Goal: Register for event/course

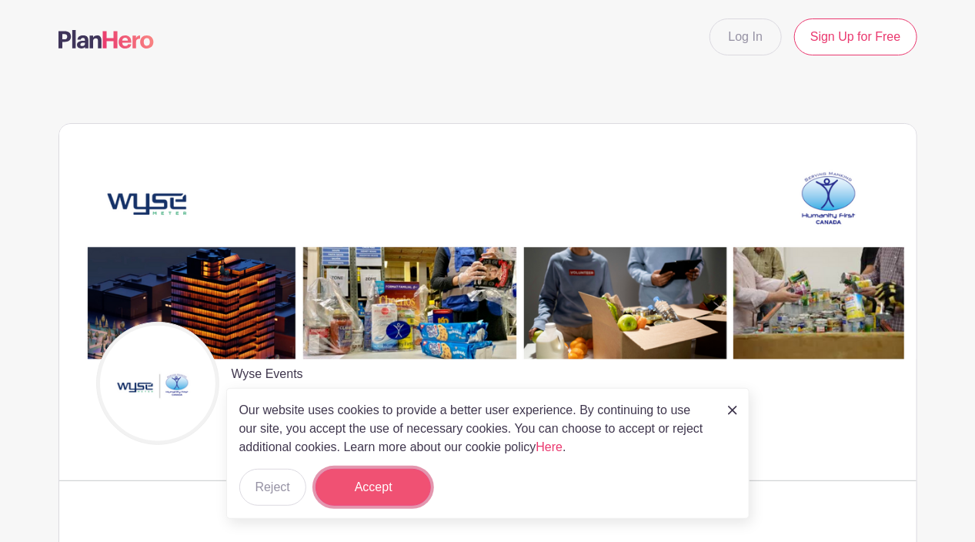
click at [382, 479] on button "Accept" at bounding box center [373, 487] width 115 height 37
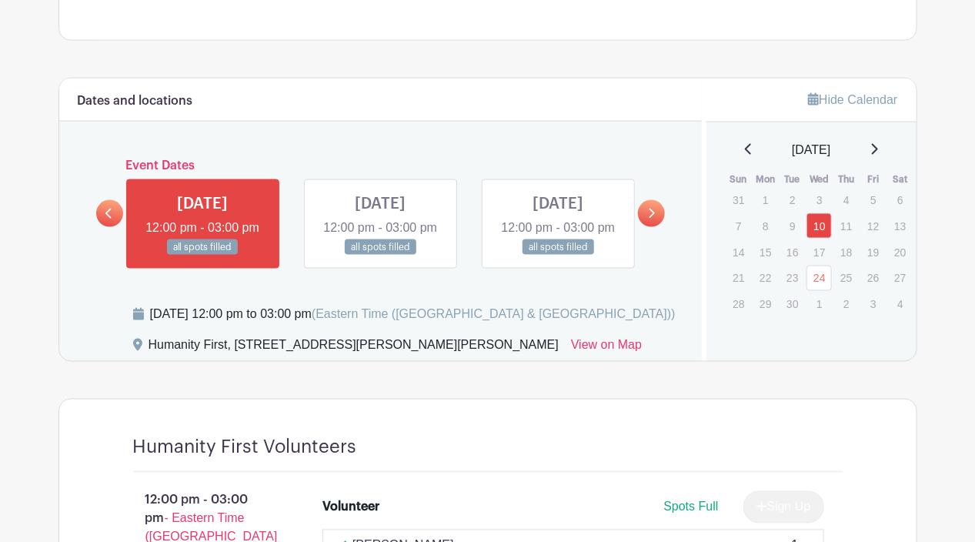
scroll to position [862, 0]
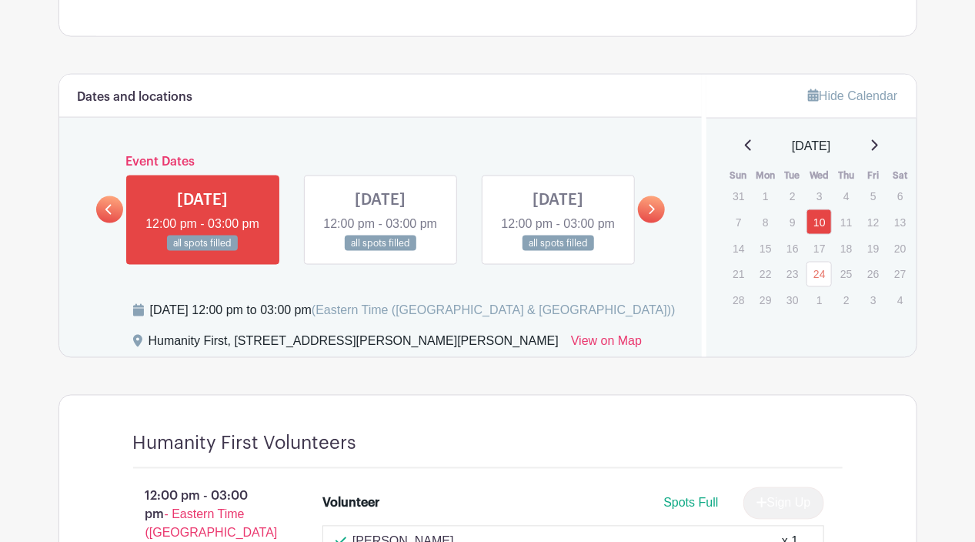
click at [202, 252] on link at bounding box center [202, 252] width 0 height 0
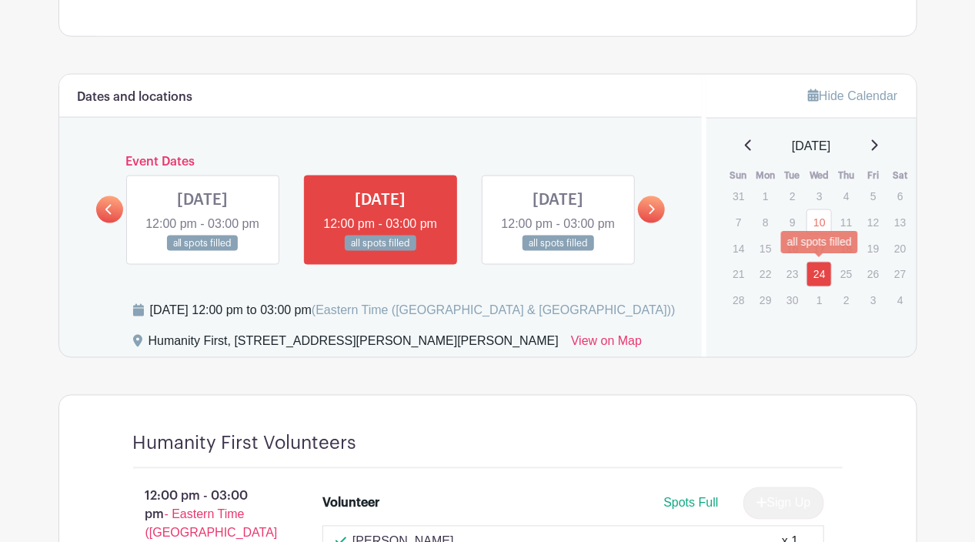
click at [814, 269] on link "24" at bounding box center [818, 274] width 25 height 25
click at [820, 225] on link "10" at bounding box center [818, 221] width 25 height 25
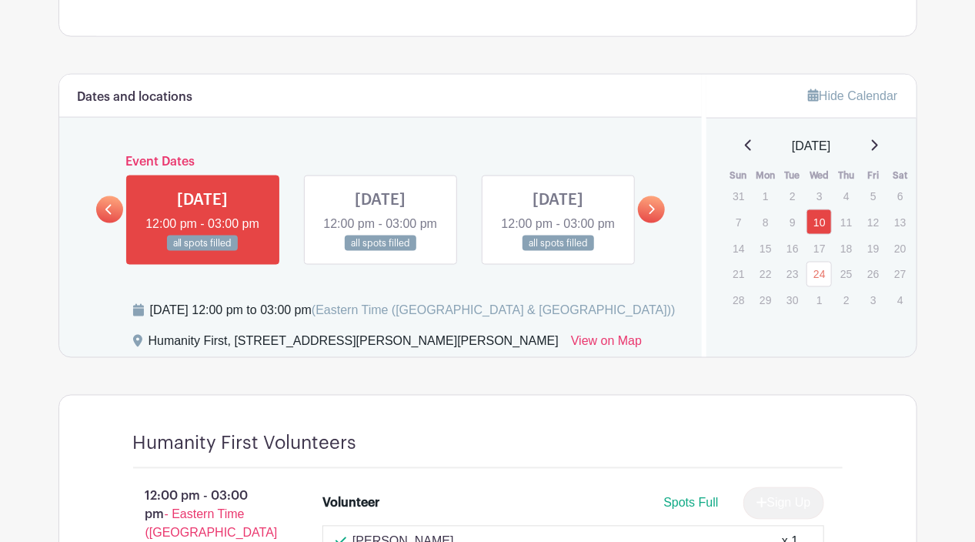
click at [890, 145] on div "[DATE]" at bounding box center [811, 146] width 173 height 18
click at [878, 145] on icon at bounding box center [874, 145] width 8 height 12
click at [884, 145] on div "[DATE]" at bounding box center [811, 146] width 173 height 18
click at [878, 148] on icon at bounding box center [874, 145] width 8 height 12
click at [878, 142] on icon at bounding box center [874, 145] width 8 height 12
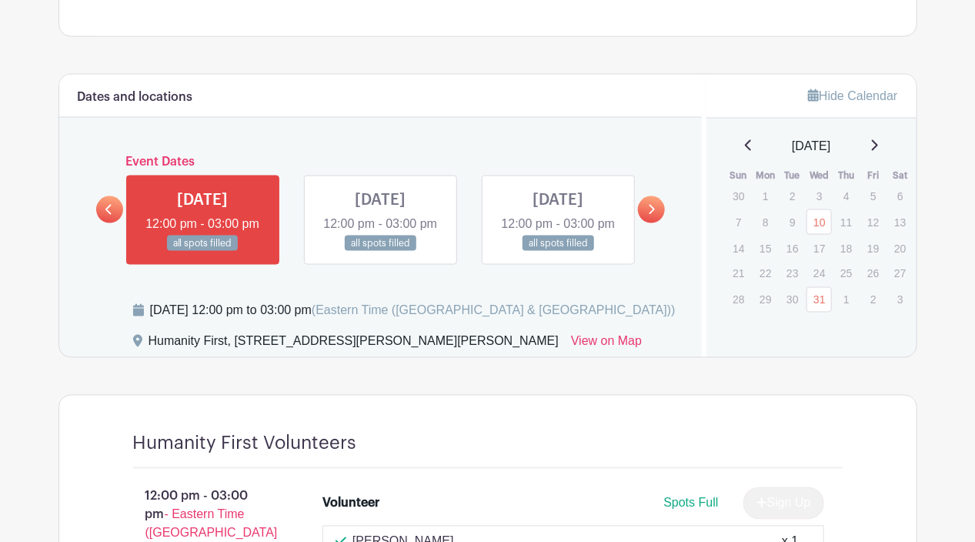
click at [878, 142] on icon at bounding box center [874, 145] width 8 height 12
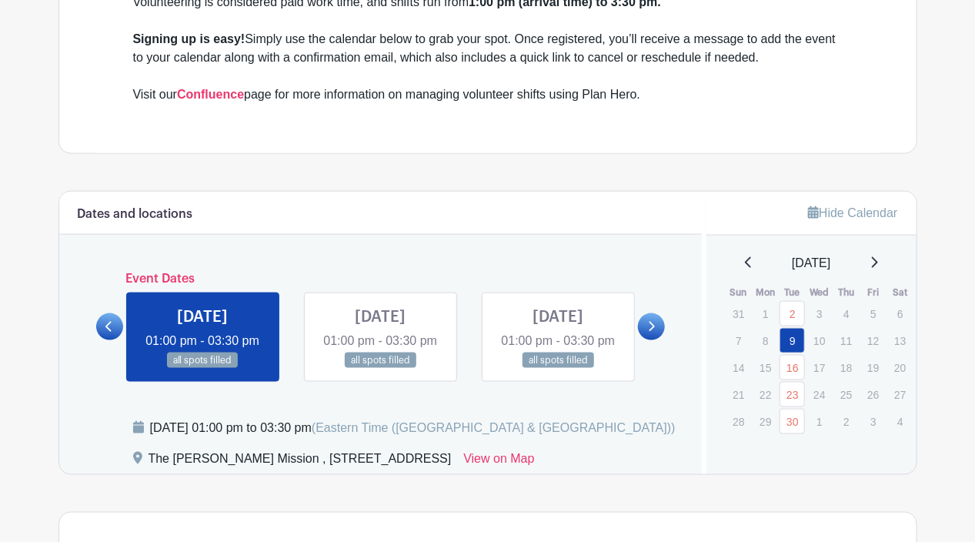
scroll to position [677, 0]
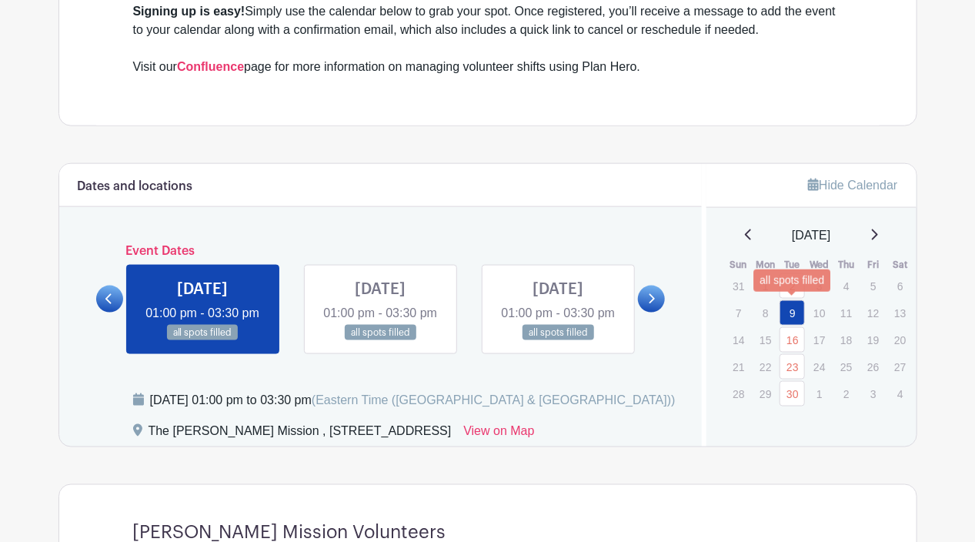
click at [793, 311] on link "9" at bounding box center [792, 312] width 25 height 25
click at [202, 341] on link at bounding box center [202, 341] width 0 height 0
click at [799, 339] on link "16" at bounding box center [792, 339] width 25 height 25
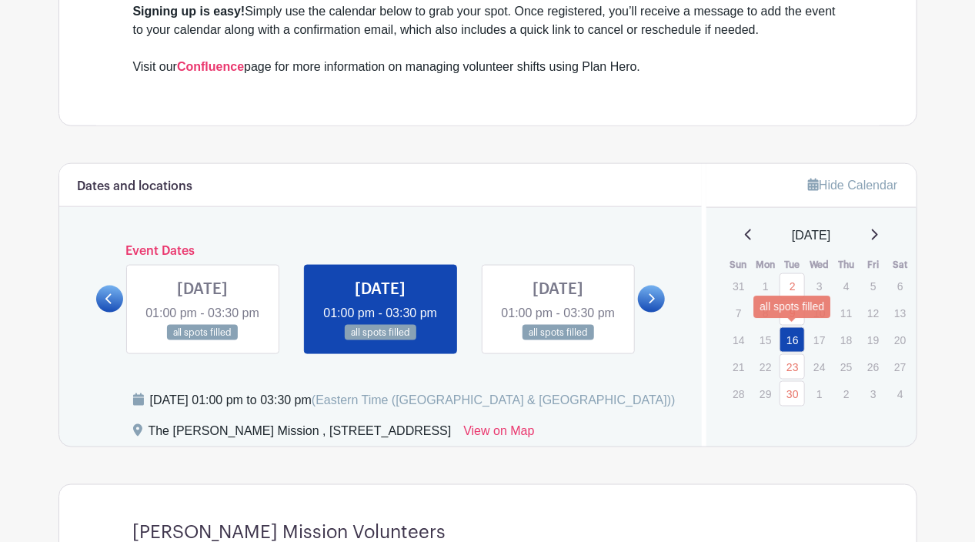
click at [799, 339] on link "16" at bounding box center [792, 339] width 25 height 25
click at [765, 308] on p "8" at bounding box center [765, 313] width 25 height 24
click at [888, 237] on div "[DATE]" at bounding box center [811, 235] width 173 height 18
click at [878, 231] on icon at bounding box center [874, 235] width 8 height 12
click at [886, 231] on div "[DATE]" at bounding box center [811, 235] width 173 height 18
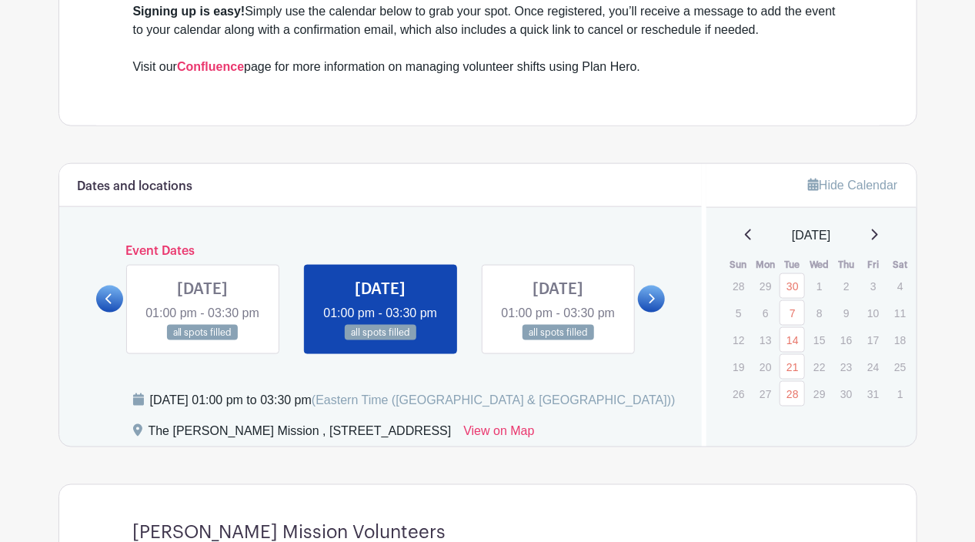
click at [884, 235] on div "[DATE]" at bounding box center [811, 235] width 173 height 18
click at [878, 235] on icon at bounding box center [874, 235] width 8 height 12
